Goal: Information Seeking & Learning: Learn about a topic

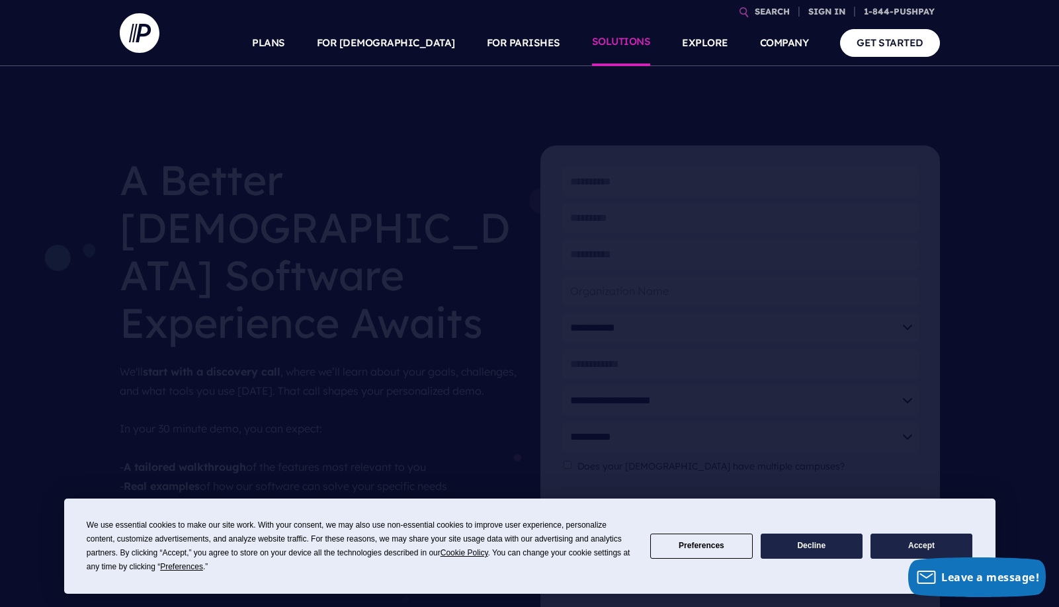
click at [654, 54] on li "SOLUTIONS" at bounding box center [621, 43] width 91 height 46
click at [625, 42] on link "SOLUTIONS" at bounding box center [621, 43] width 59 height 46
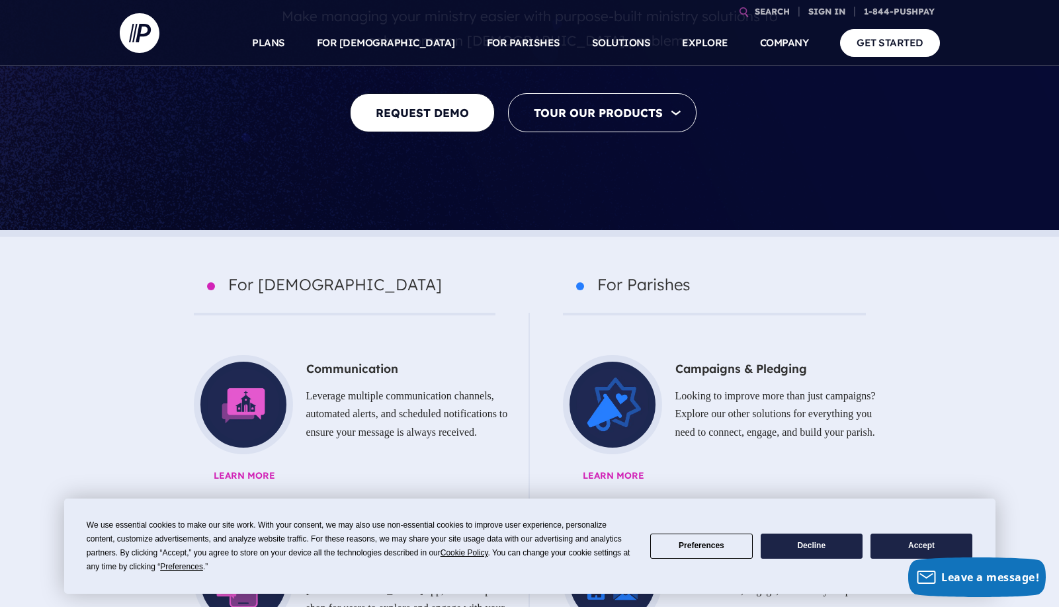
scroll to position [413, 0]
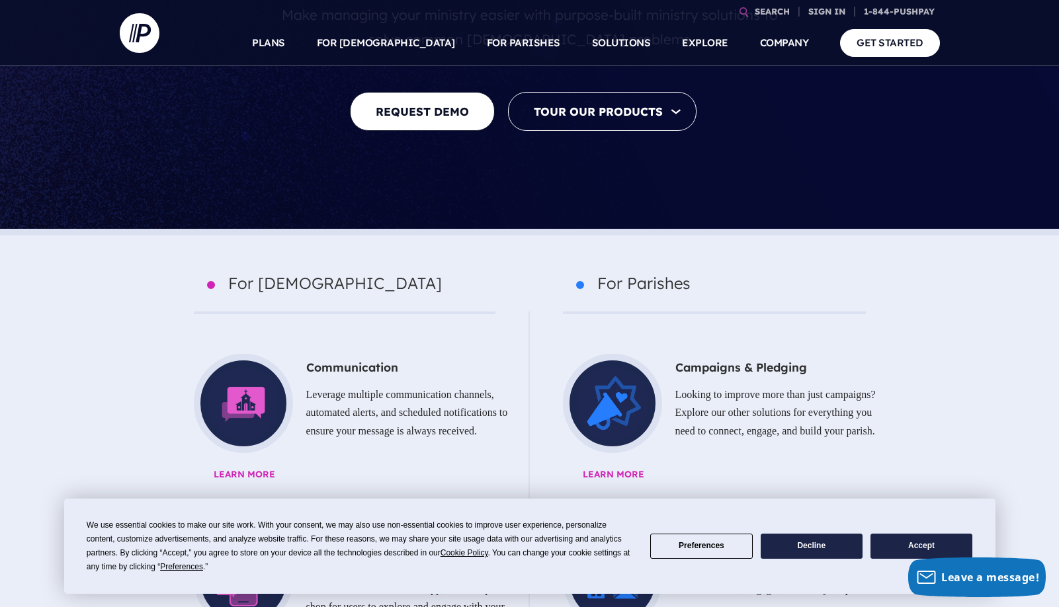
click at [914, 550] on button "Accept" at bounding box center [921, 547] width 102 height 26
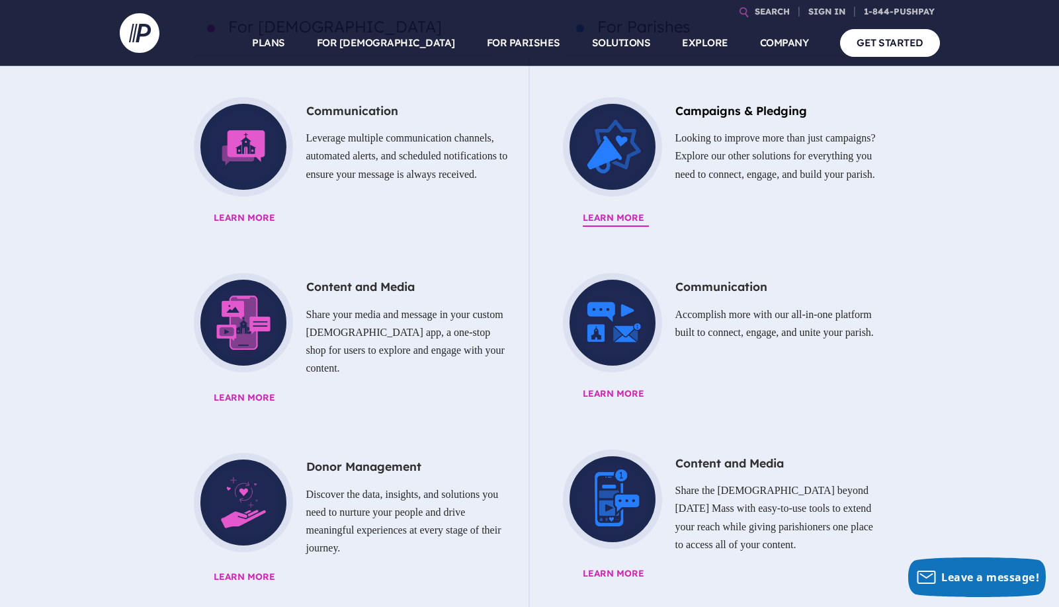
scroll to position [596, 0]
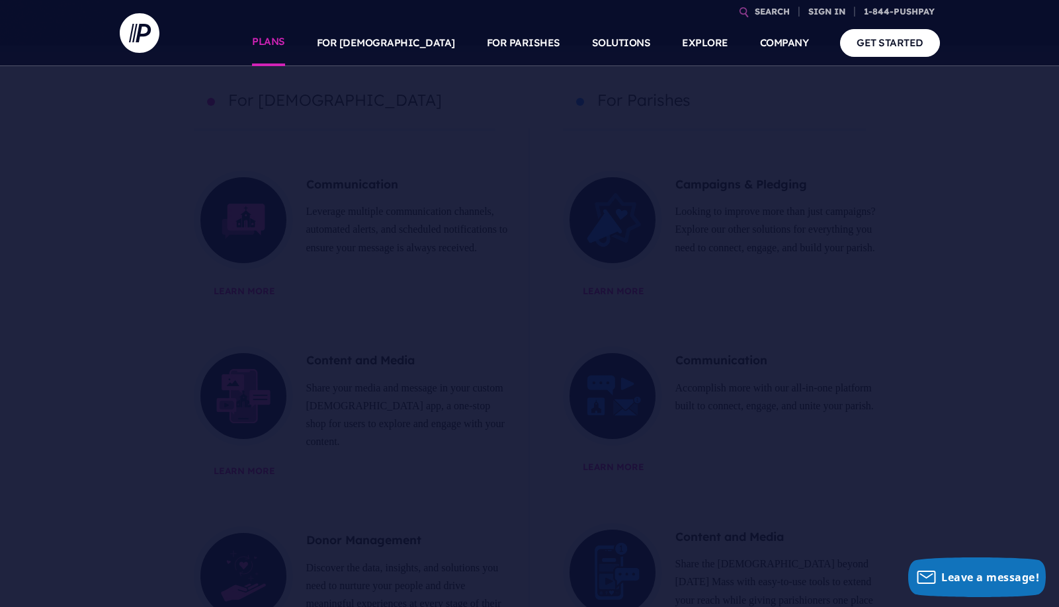
click at [285, 42] on link "PLANS" at bounding box center [268, 43] width 33 height 46
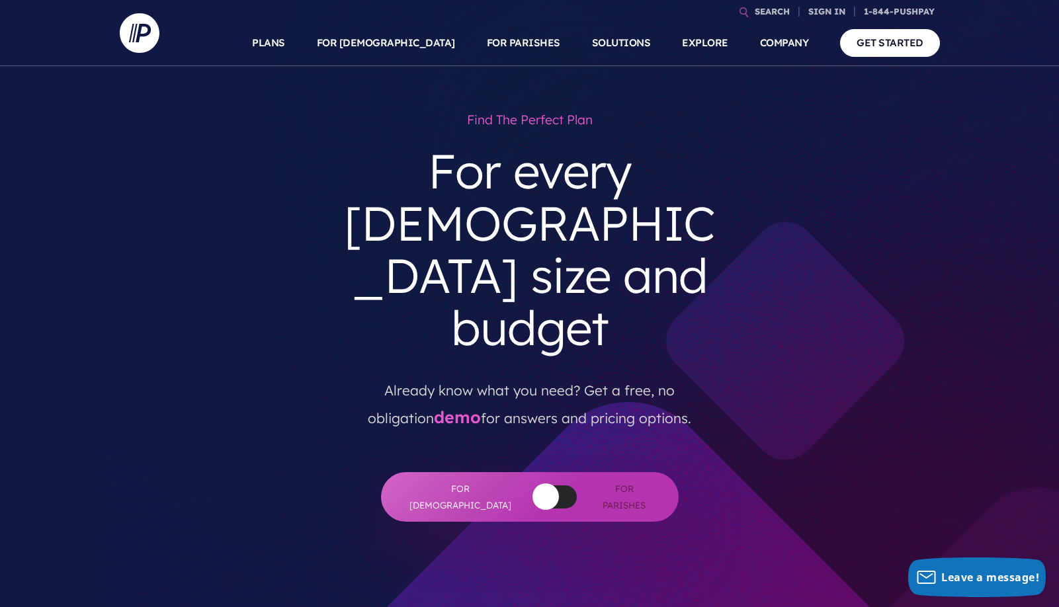
click at [830, 177] on section at bounding box center [529, 303] width 1059 height 607
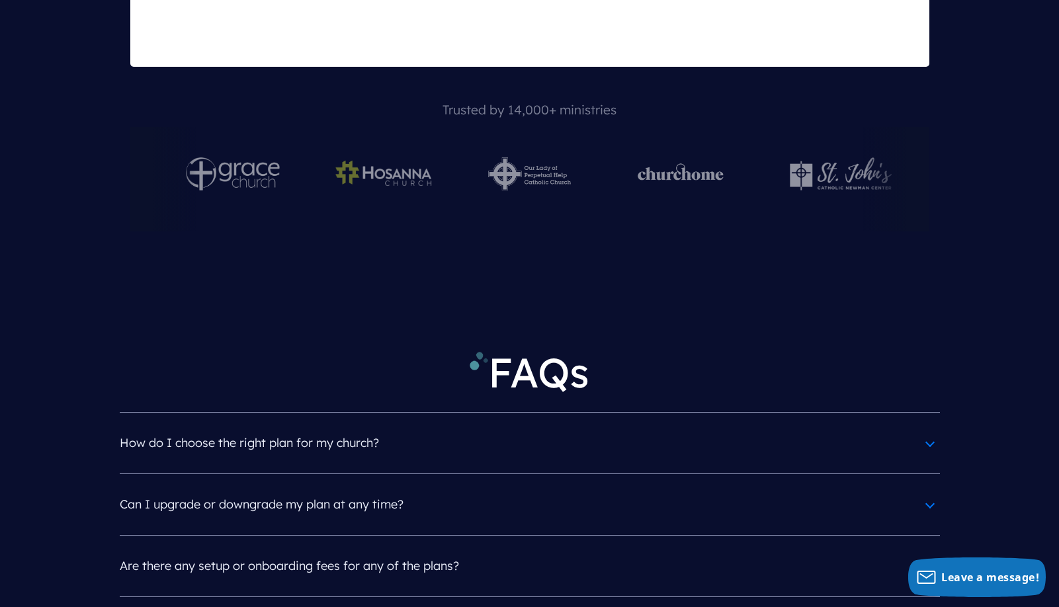
scroll to position [5742, 0]
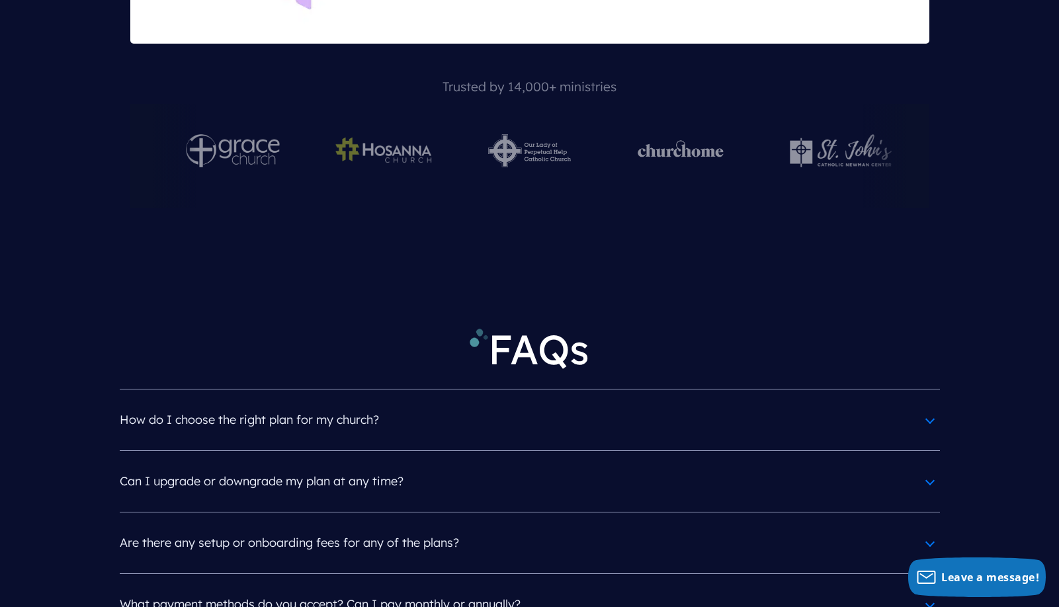
click at [622, 403] on h4 "How do I choose the right plan for my church?" at bounding box center [530, 420] width 820 height 34
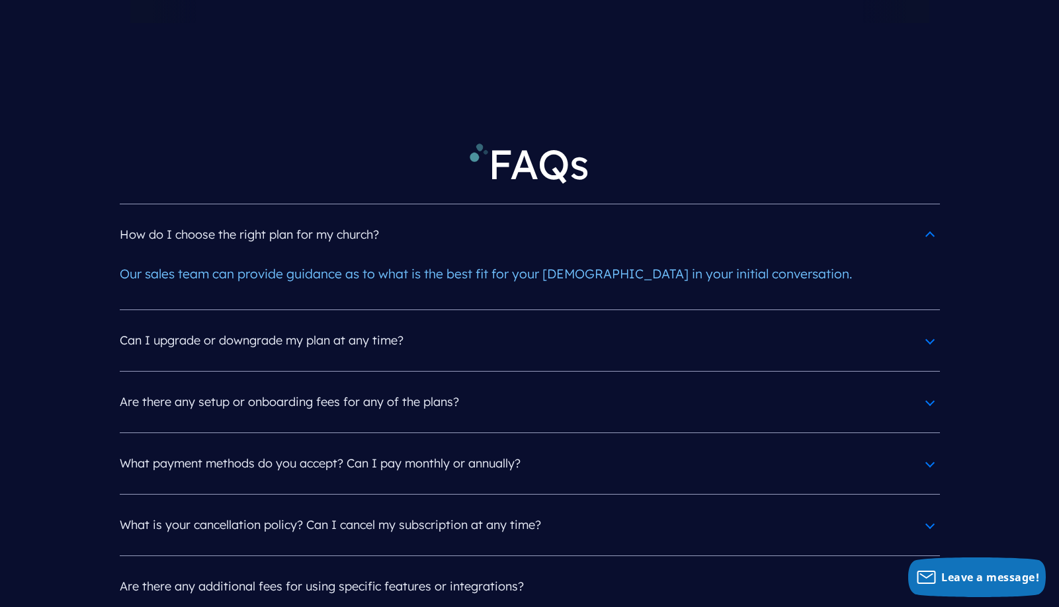
scroll to position [5975, 0]
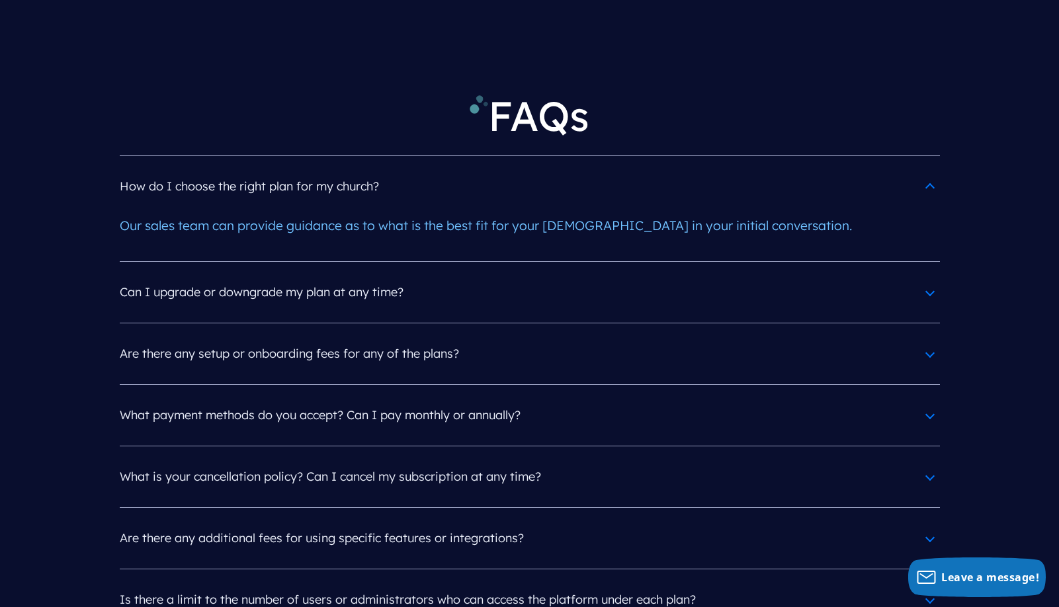
click at [578, 398] on h4 "What payment methods do you accept? Can I pay monthly or annually?" at bounding box center [530, 415] width 820 height 34
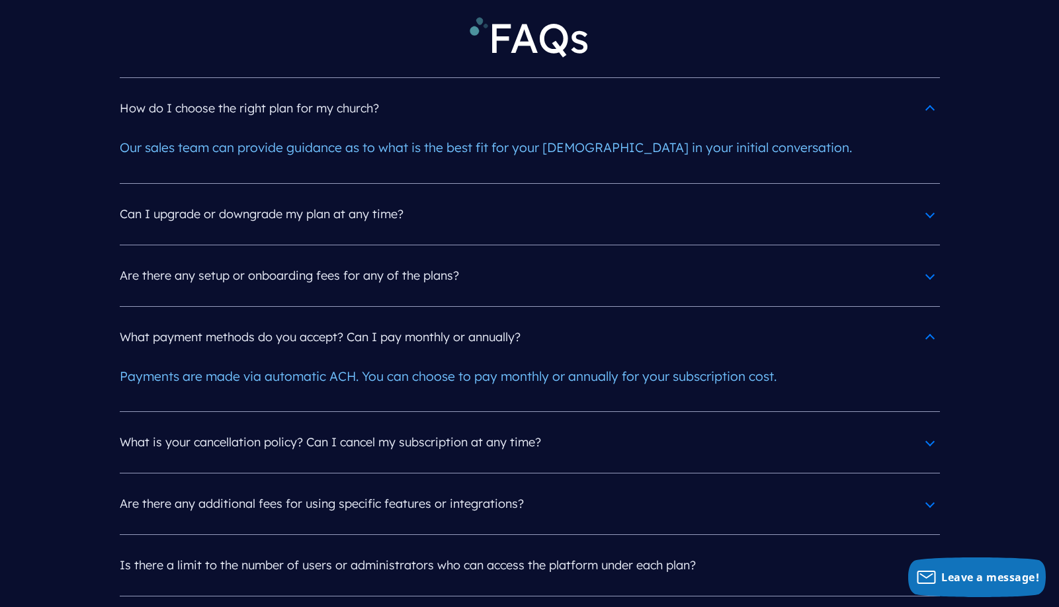
scroll to position [6055, 0]
click at [526, 243] on article "Are there any setup or onboarding fees for any of the plans? There are no setup…" at bounding box center [530, 273] width 820 height 61
click at [462, 257] on h4 "Are there any setup or onboarding fees for any of the plans?" at bounding box center [530, 274] width 820 height 34
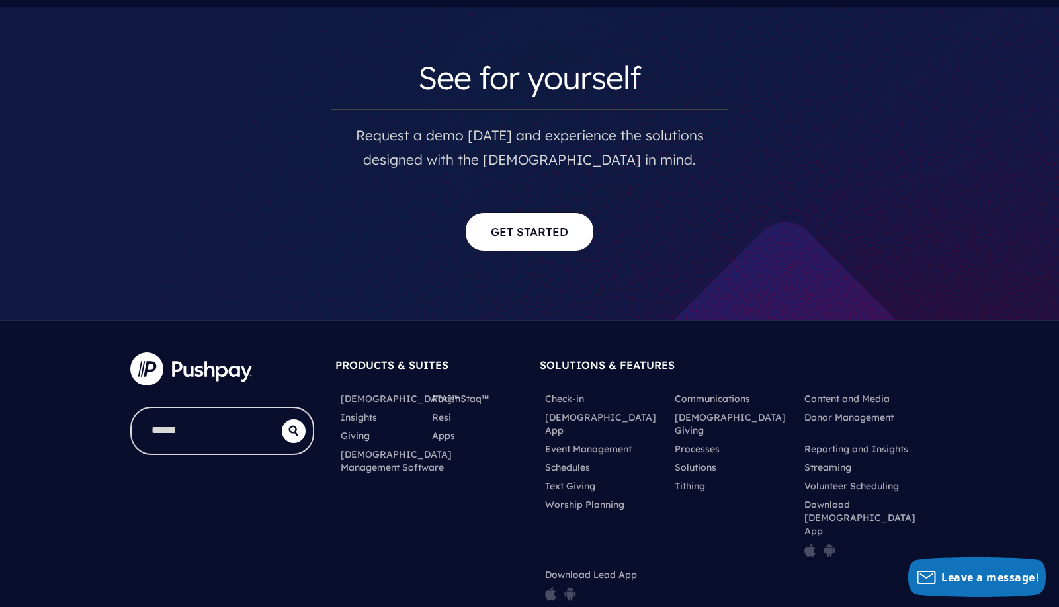
scroll to position [7008, 0]
